Goal: Task Accomplishment & Management: Complete application form

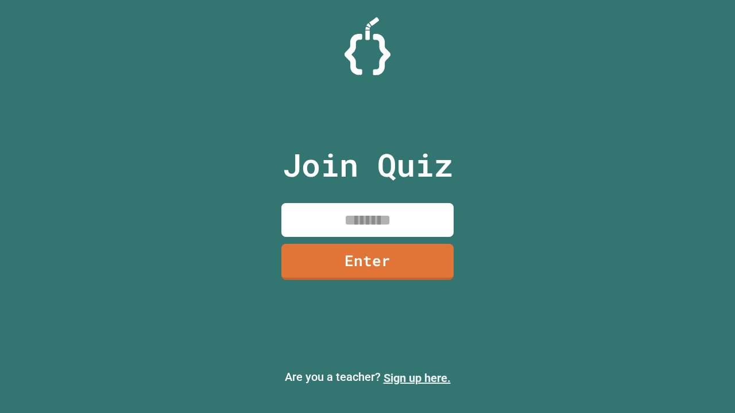
click at [417, 378] on link "Sign up here." at bounding box center [417, 379] width 67 height 14
